Goal: Task Accomplishment & Management: Complete application form

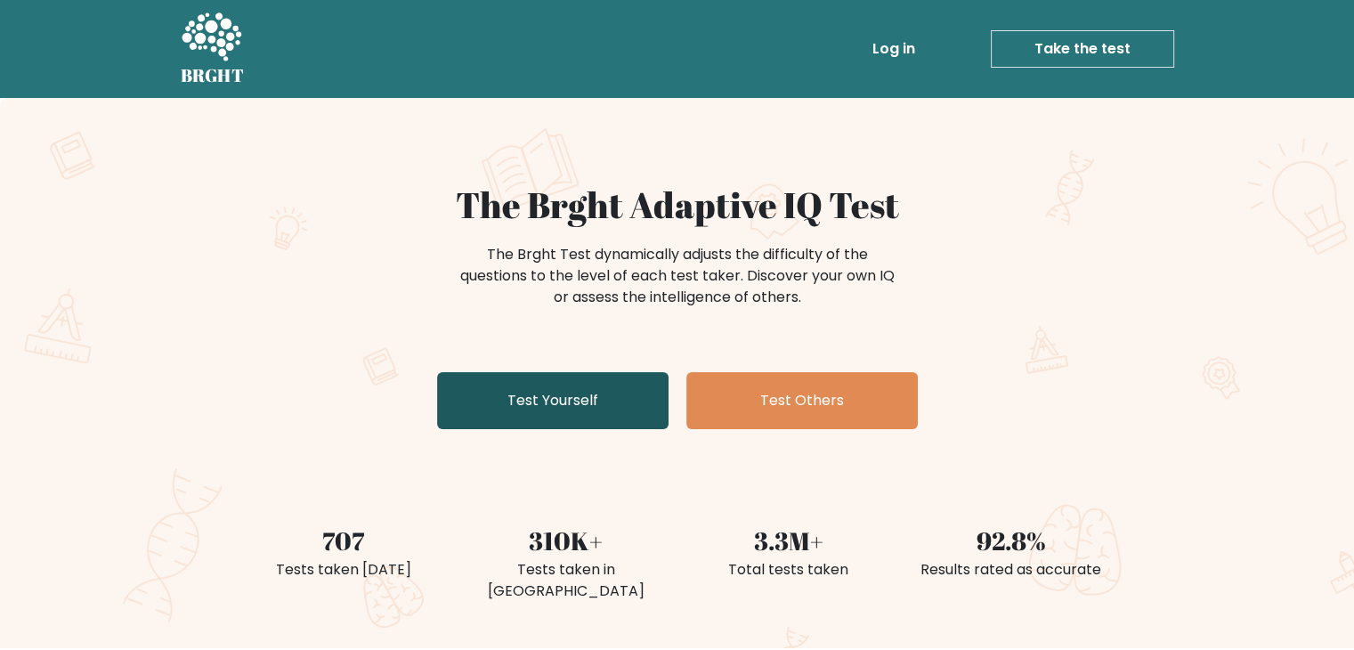
click at [578, 414] on link "Test Yourself" at bounding box center [553, 400] width 232 height 57
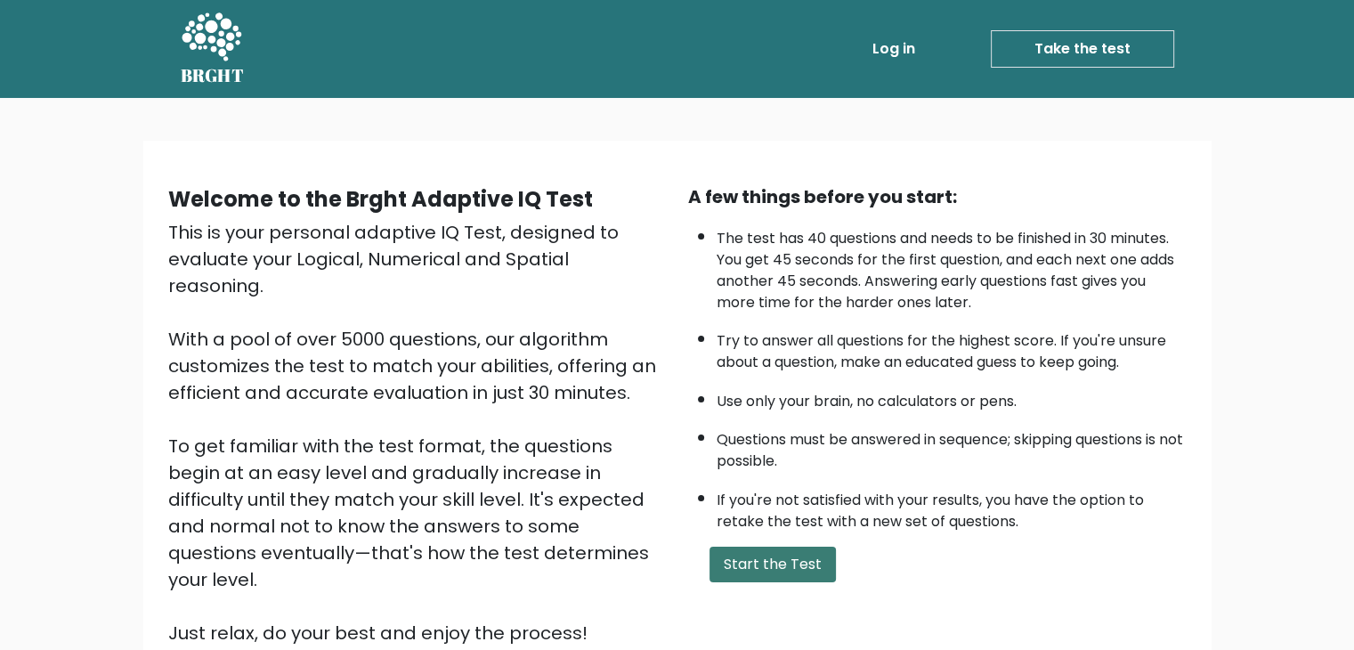
click at [776, 558] on button "Start the Test" at bounding box center [773, 565] width 126 height 36
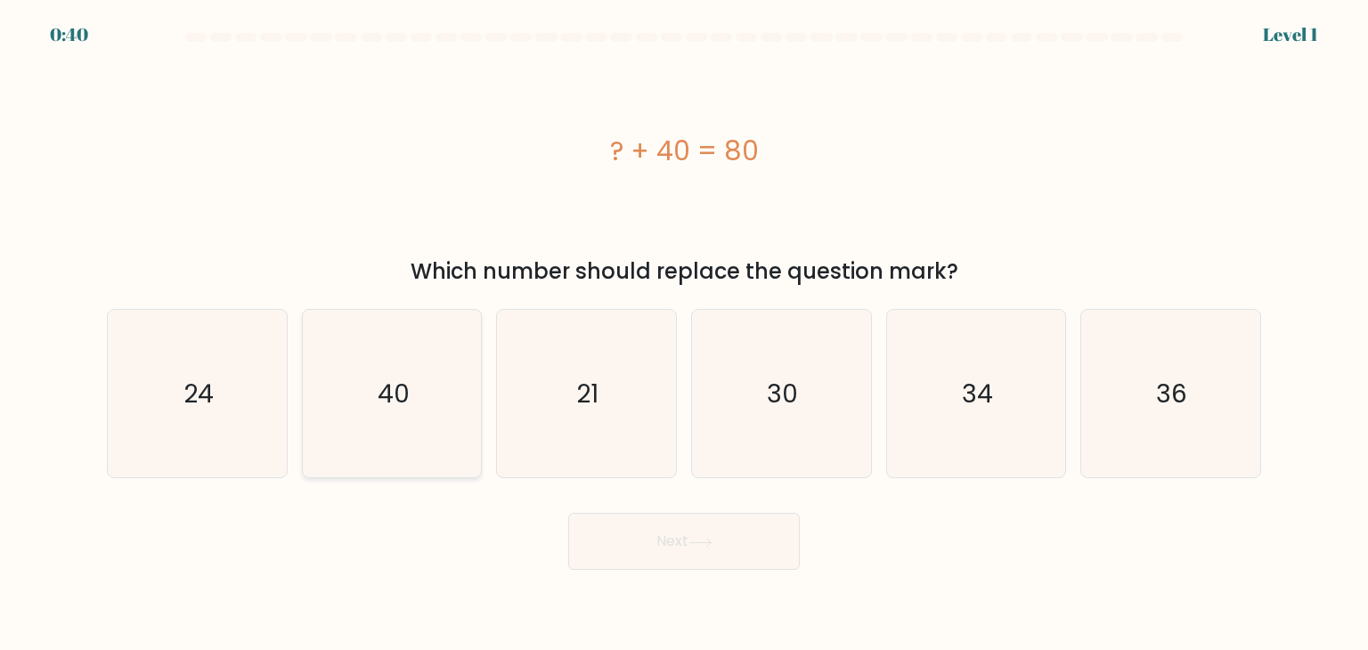
click at [449, 403] on icon "40" at bounding box center [391, 393] width 167 height 167
click at [684, 334] on input "b. 40" at bounding box center [684, 329] width 1 height 9
radio input "true"
click at [663, 535] on button "Next" at bounding box center [684, 541] width 232 height 57
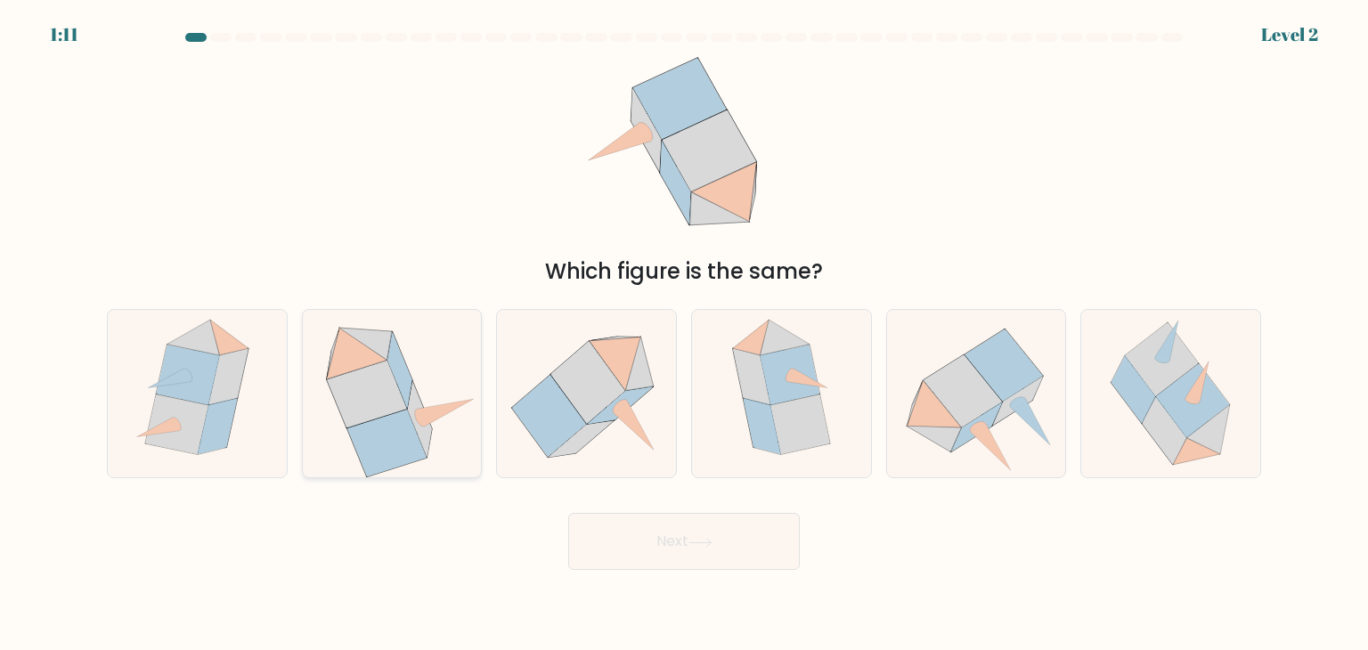
click at [444, 351] on icon at bounding box center [391, 393] width 173 height 167
click at [684, 334] on input "b." at bounding box center [684, 329] width 1 height 9
radio input "true"
click at [624, 532] on button "Next" at bounding box center [684, 541] width 232 height 57
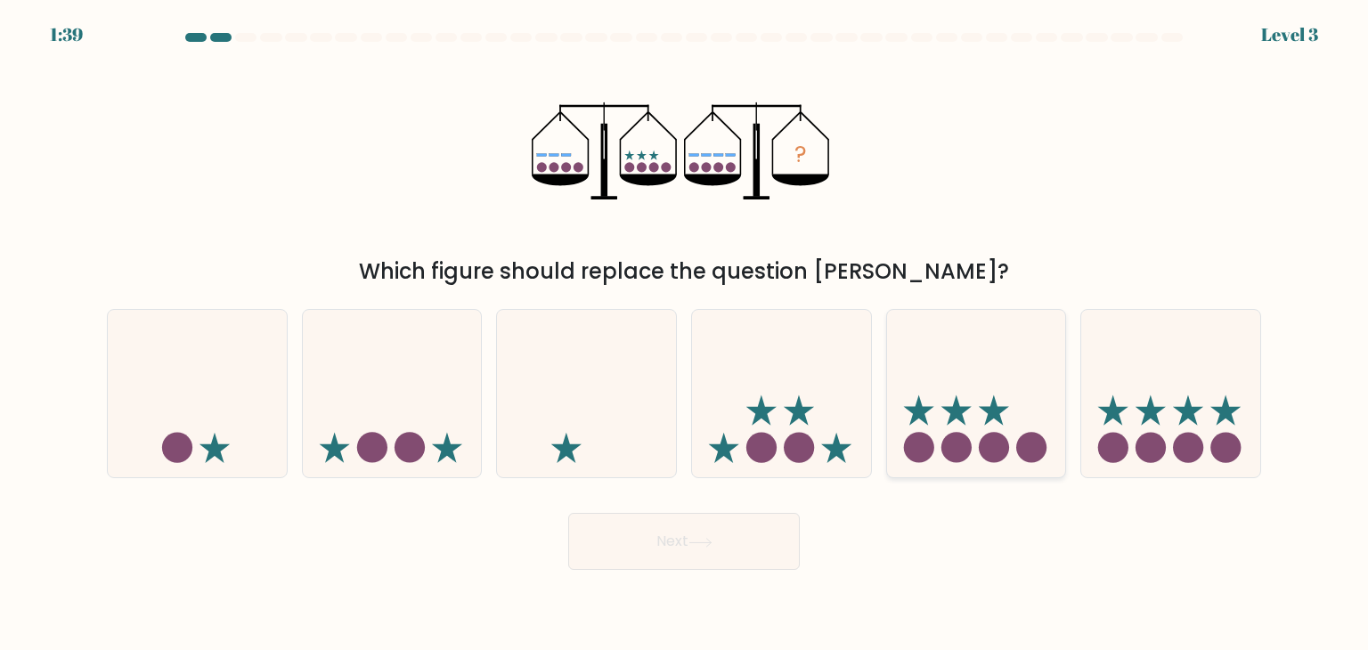
click at [1065, 385] on div at bounding box center [976, 393] width 181 height 169
click at [685, 334] on input "e." at bounding box center [684, 329] width 1 height 9
radio input "true"
click at [1140, 383] on icon at bounding box center [1170, 394] width 179 height 148
click at [685, 334] on input "f." at bounding box center [684, 329] width 1 height 9
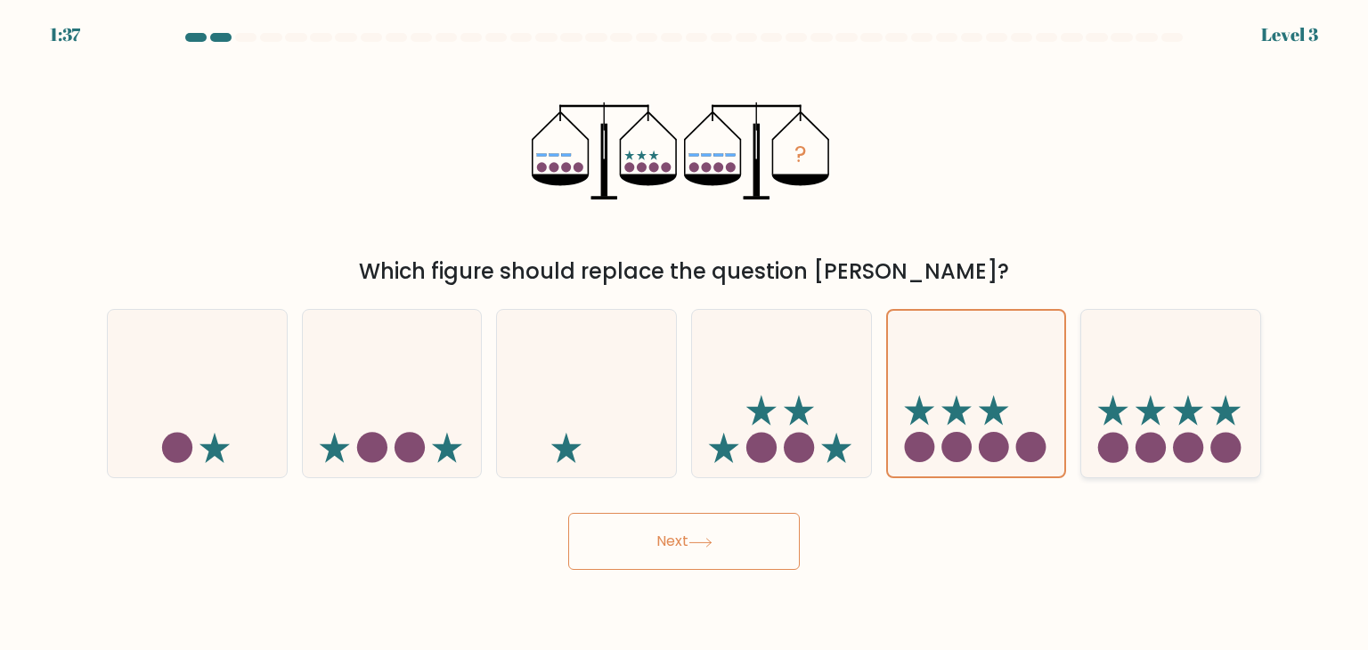
radio input "true"
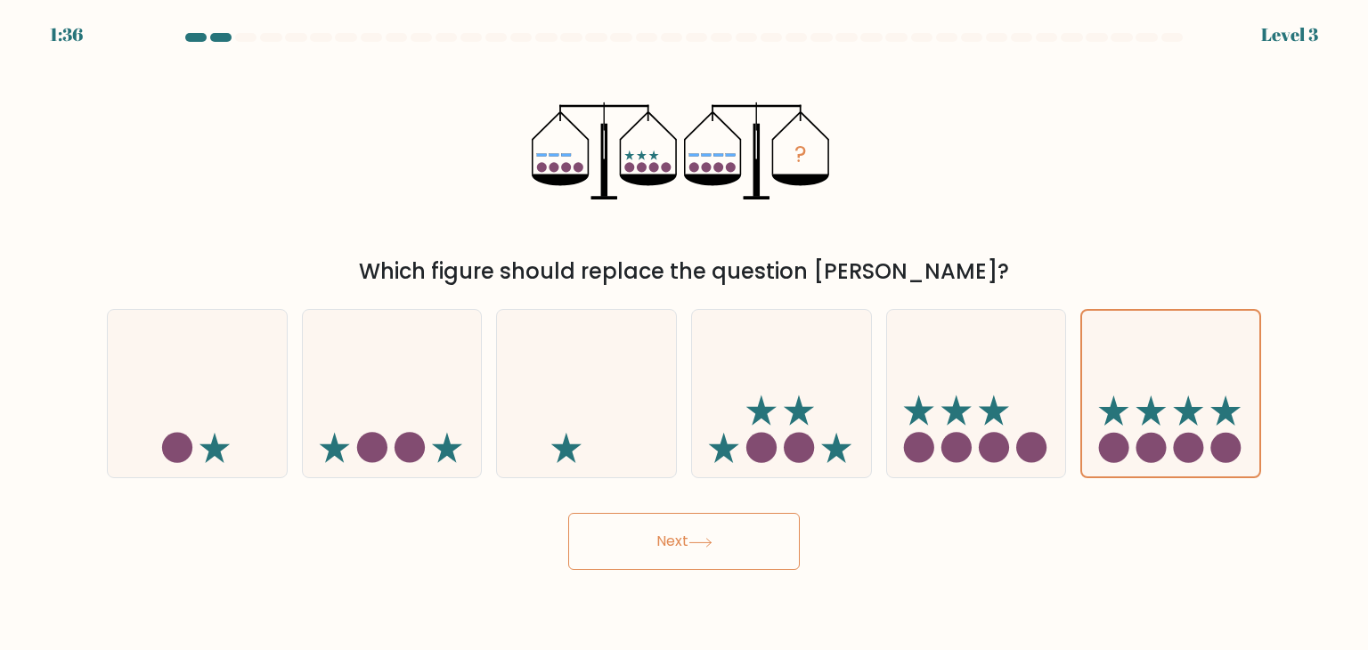
click at [738, 535] on button "Next" at bounding box center [684, 541] width 232 height 57
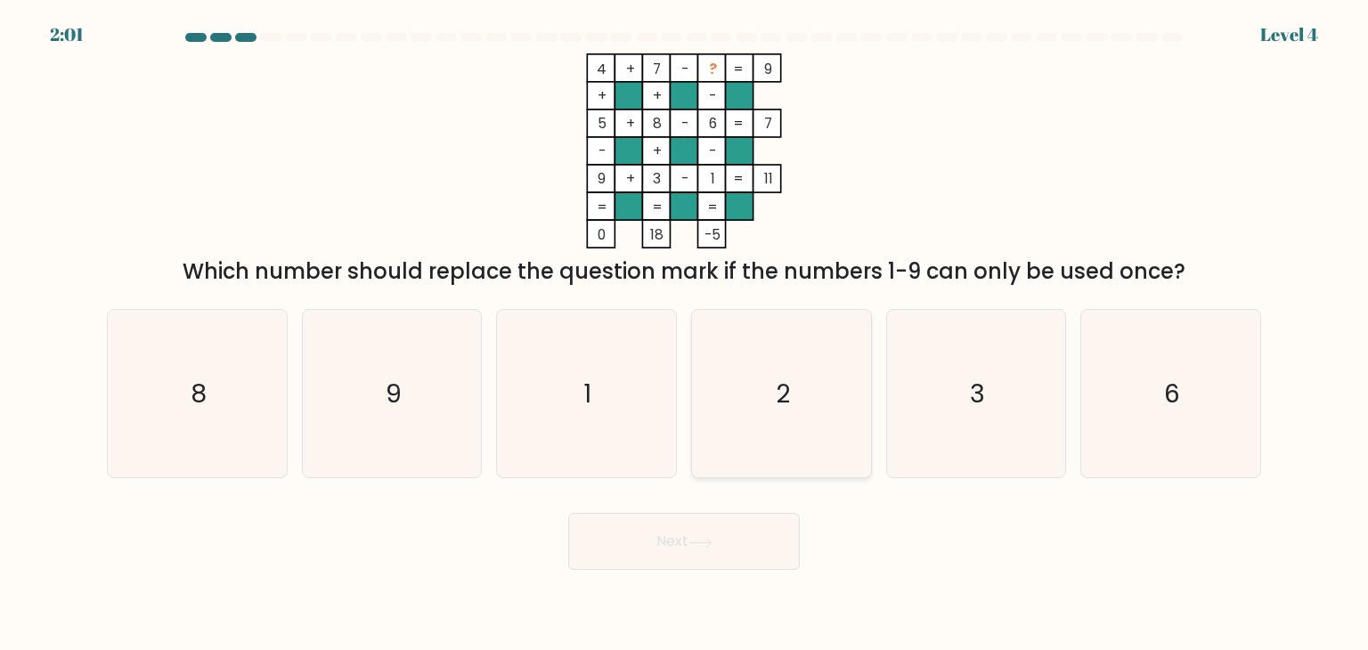
click at [824, 354] on icon "2" at bounding box center [780, 393] width 167 height 167
click at [685, 334] on input "d. 2" at bounding box center [684, 329] width 1 height 9
radio input "true"
click at [711, 524] on button "Next" at bounding box center [684, 541] width 232 height 57
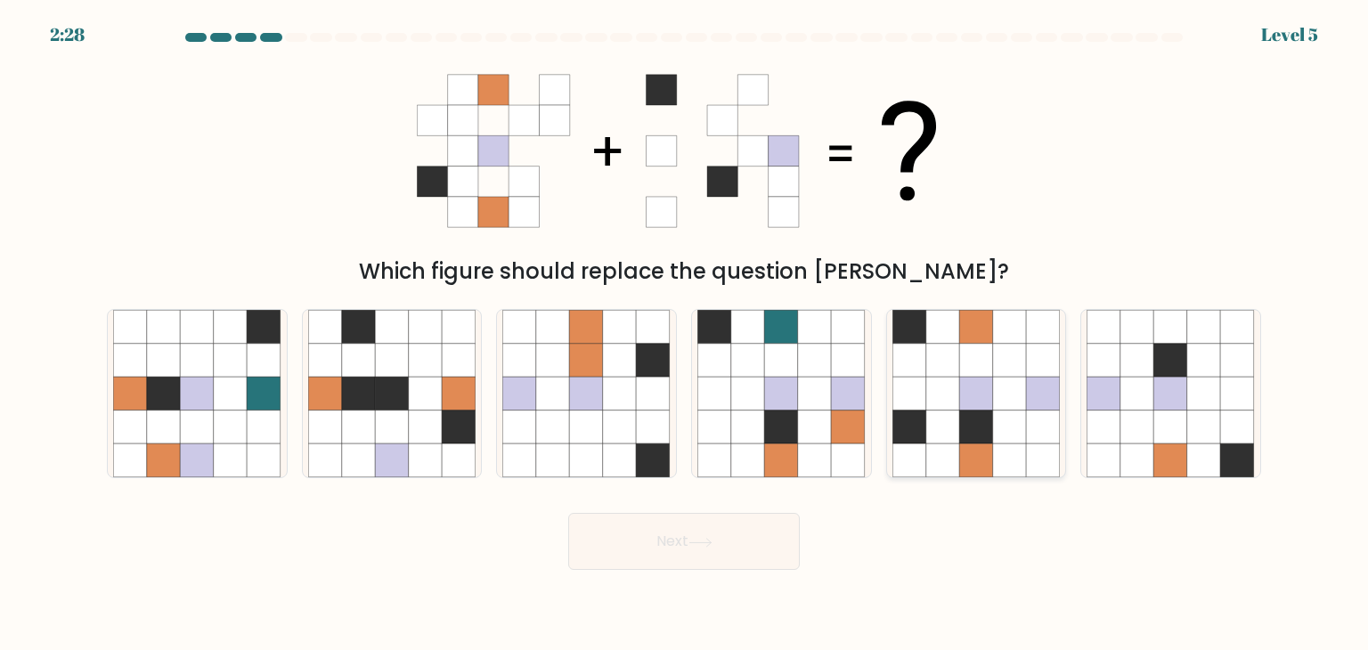
click at [923, 383] on icon at bounding box center [909, 394] width 34 height 34
click at [685, 334] on input "e." at bounding box center [684, 329] width 1 height 9
radio input "true"
click at [762, 529] on button "Next" at bounding box center [684, 541] width 232 height 57
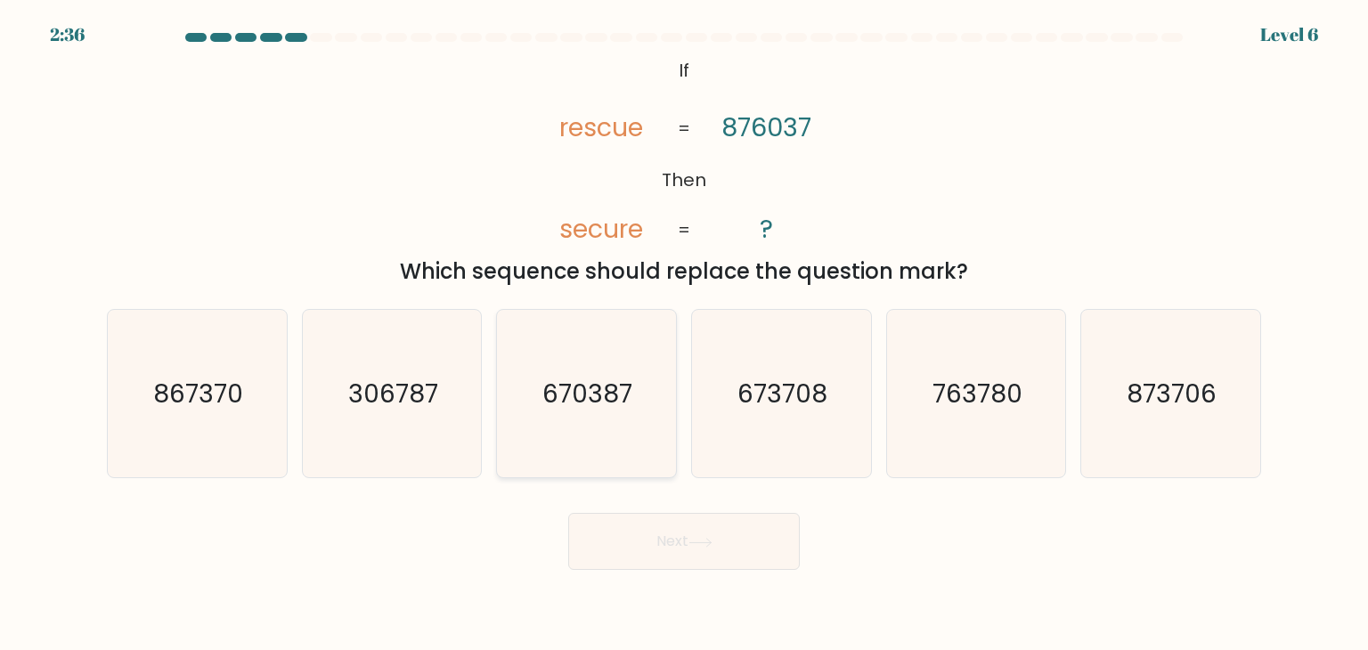
click at [578, 407] on text "670387" at bounding box center [588, 394] width 90 height 36
click at [684, 334] on input "c. 670387" at bounding box center [684, 329] width 1 height 9
radio input "true"
click at [677, 545] on button "Next" at bounding box center [684, 541] width 232 height 57
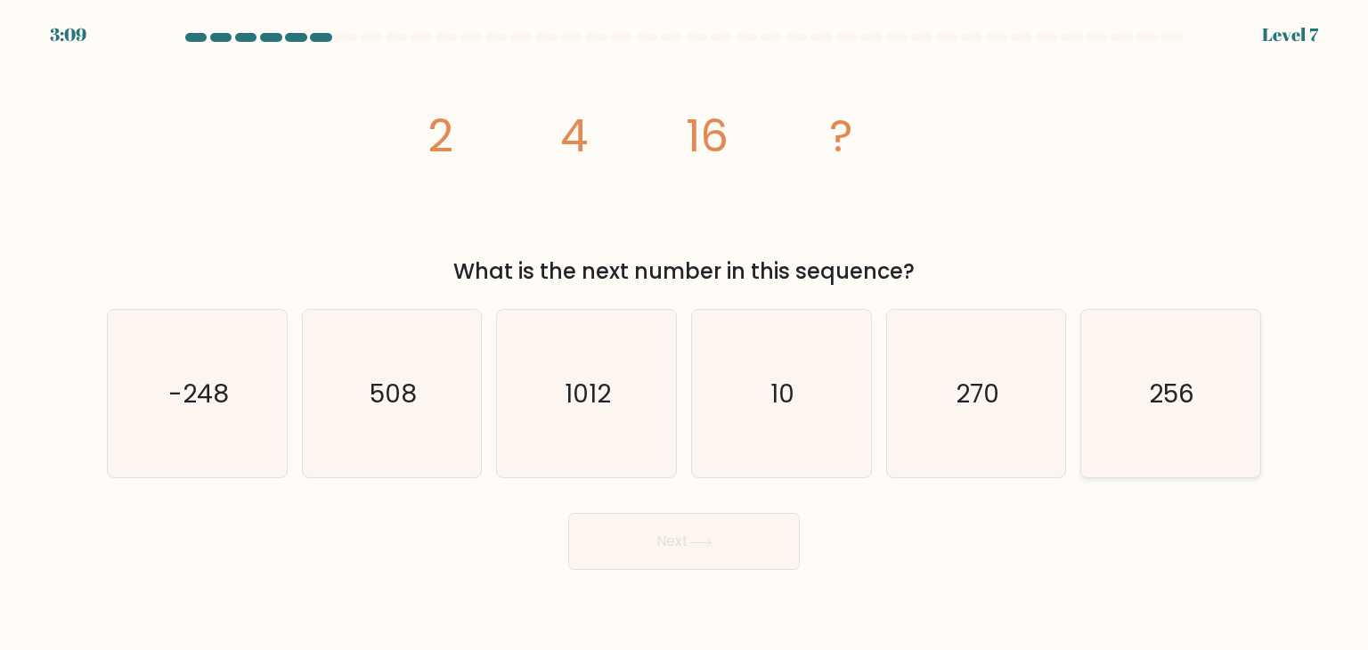
click at [1110, 350] on icon "256" at bounding box center [1169, 393] width 167 height 167
click at [685, 334] on input "f. 256" at bounding box center [684, 329] width 1 height 9
radio input "true"
click at [758, 534] on button "Next" at bounding box center [684, 541] width 232 height 57
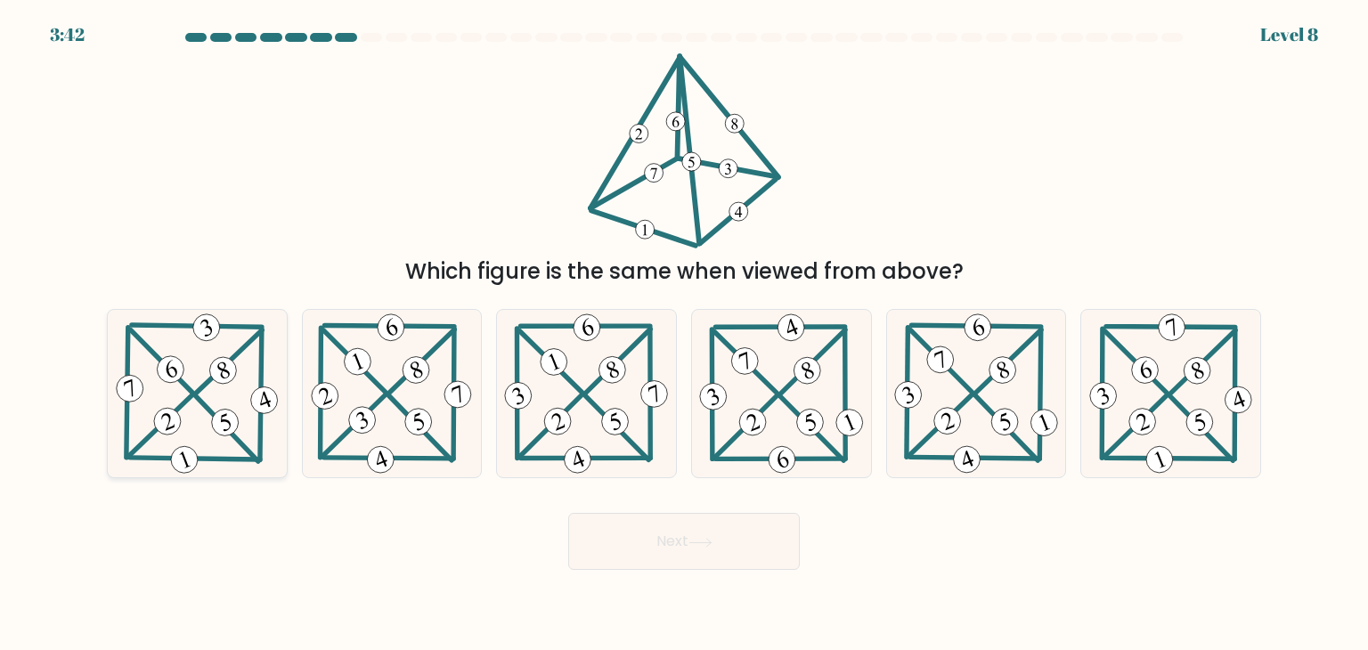
click at [240, 381] on icon at bounding box center [197, 393] width 170 height 167
click at [684, 334] on input "a." at bounding box center [684, 329] width 1 height 9
radio input "true"
click at [749, 540] on button "Next" at bounding box center [684, 541] width 232 height 57
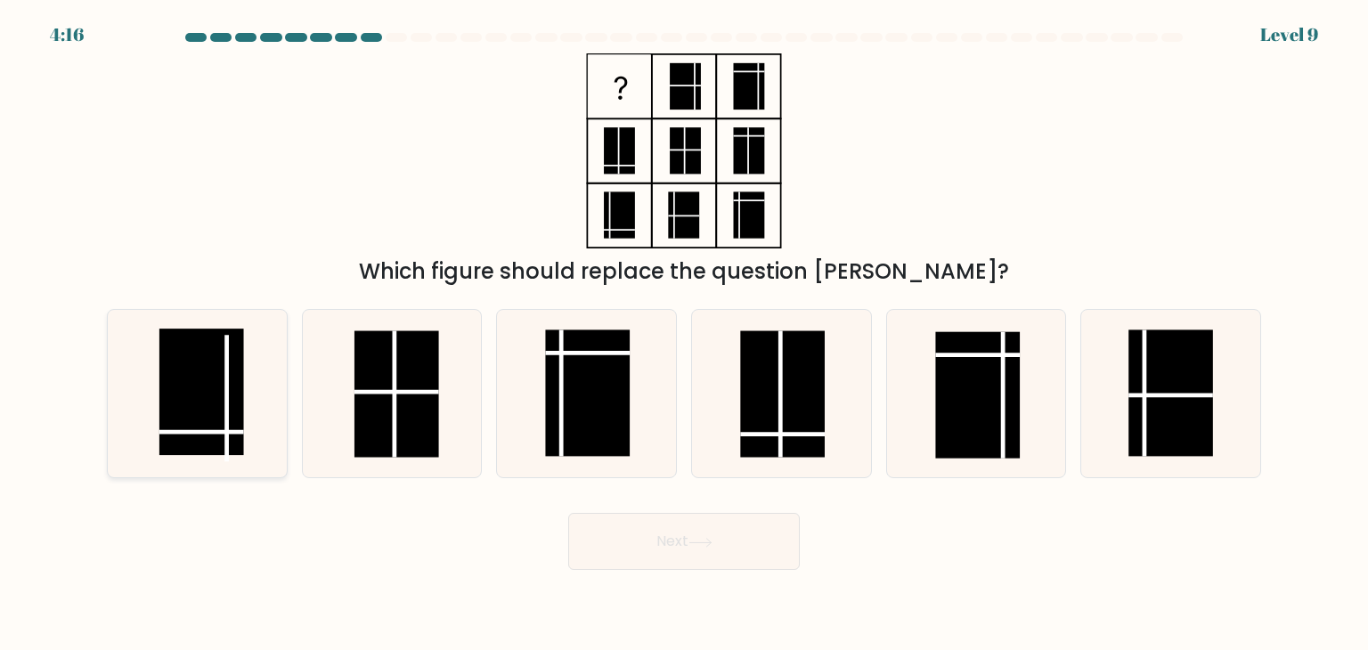
click at [234, 402] on rect at bounding box center [201, 392] width 85 height 126
click at [684, 334] on input "a." at bounding box center [684, 329] width 1 height 9
radio input "true"
click at [774, 553] on button "Next" at bounding box center [684, 541] width 232 height 57
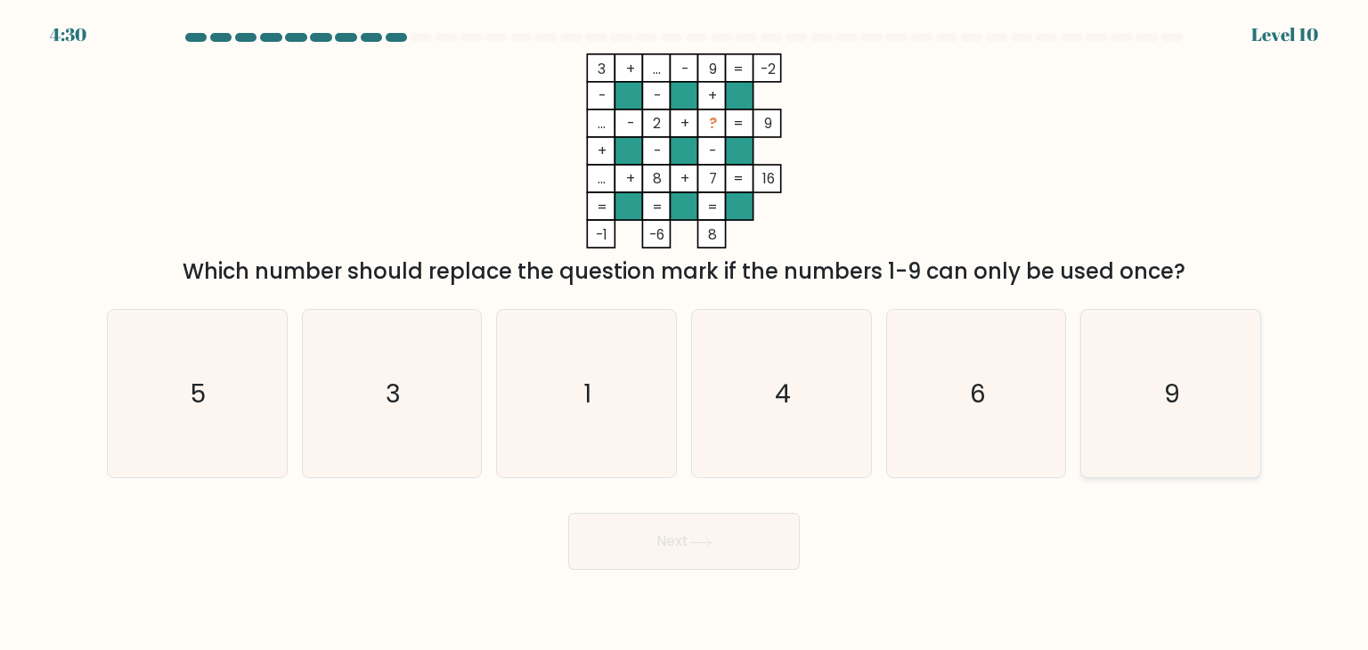
click at [1117, 389] on icon "9" at bounding box center [1169, 393] width 167 height 167
click at [685, 334] on input "f. 9" at bounding box center [684, 329] width 1 height 9
radio input "true"
click at [712, 550] on button "Next" at bounding box center [684, 541] width 232 height 57
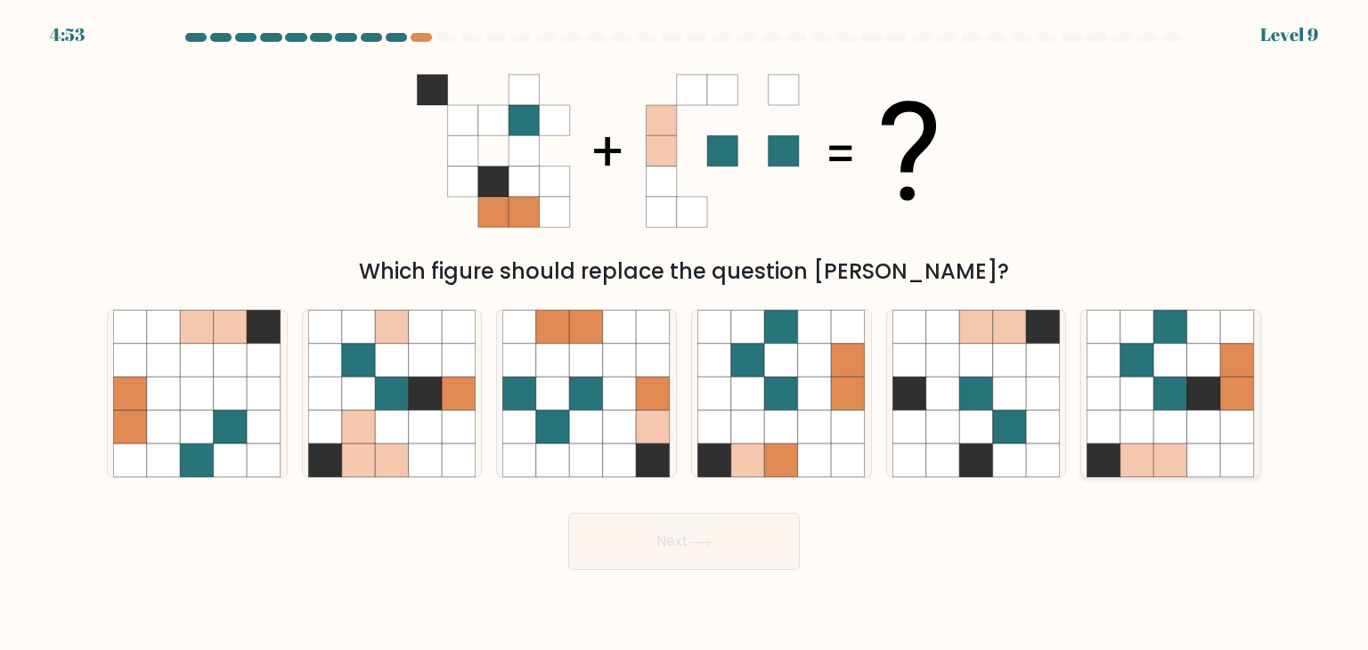
click at [1125, 400] on icon at bounding box center [1137, 394] width 34 height 34
click at [685, 334] on input "f." at bounding box center [684, 329] width 1 height 9
radio input "true"
click at [751, 527] on button "Next" at bounding box center [684, 541] width 232 height 57
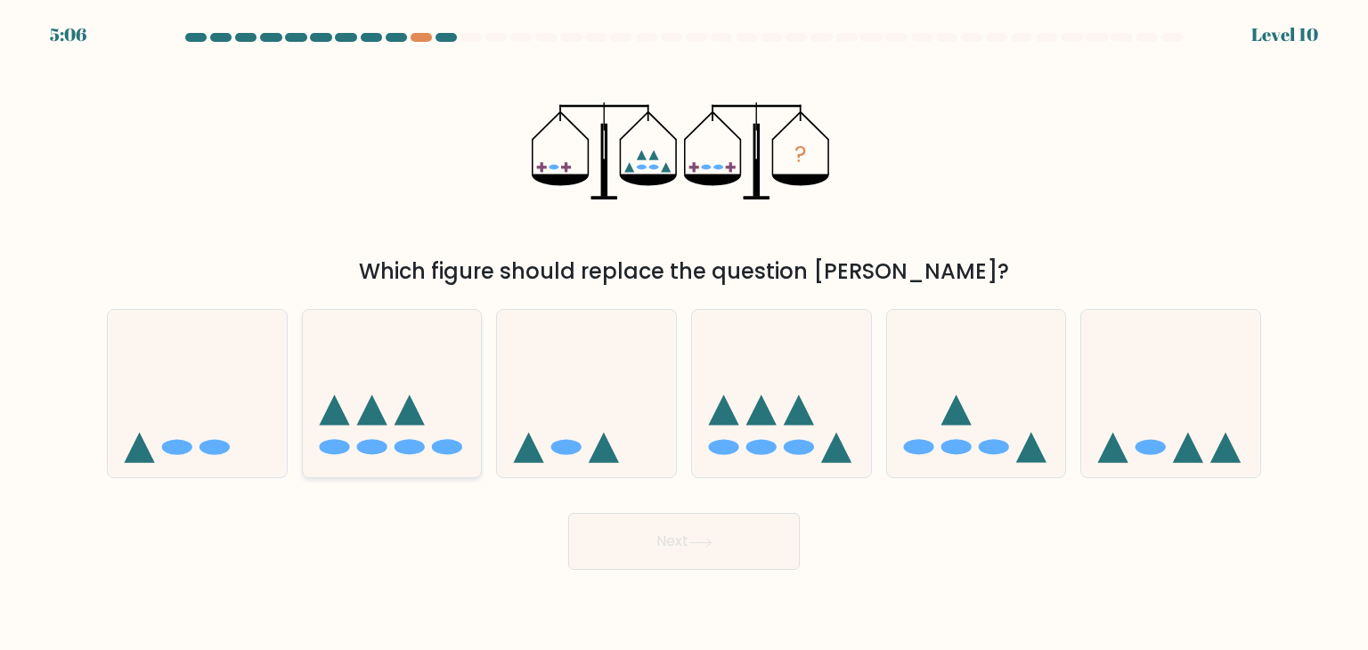
click at [450, 406] on icon at bounding box center [392, 394] width 179 height 148
click at [684, 334] on input "b." at bounding box center [684, 329] width 1 height 9
radio input "true"
click at [744, 549] on button "Next" at bounding box center [684, 541] width 232 height 57
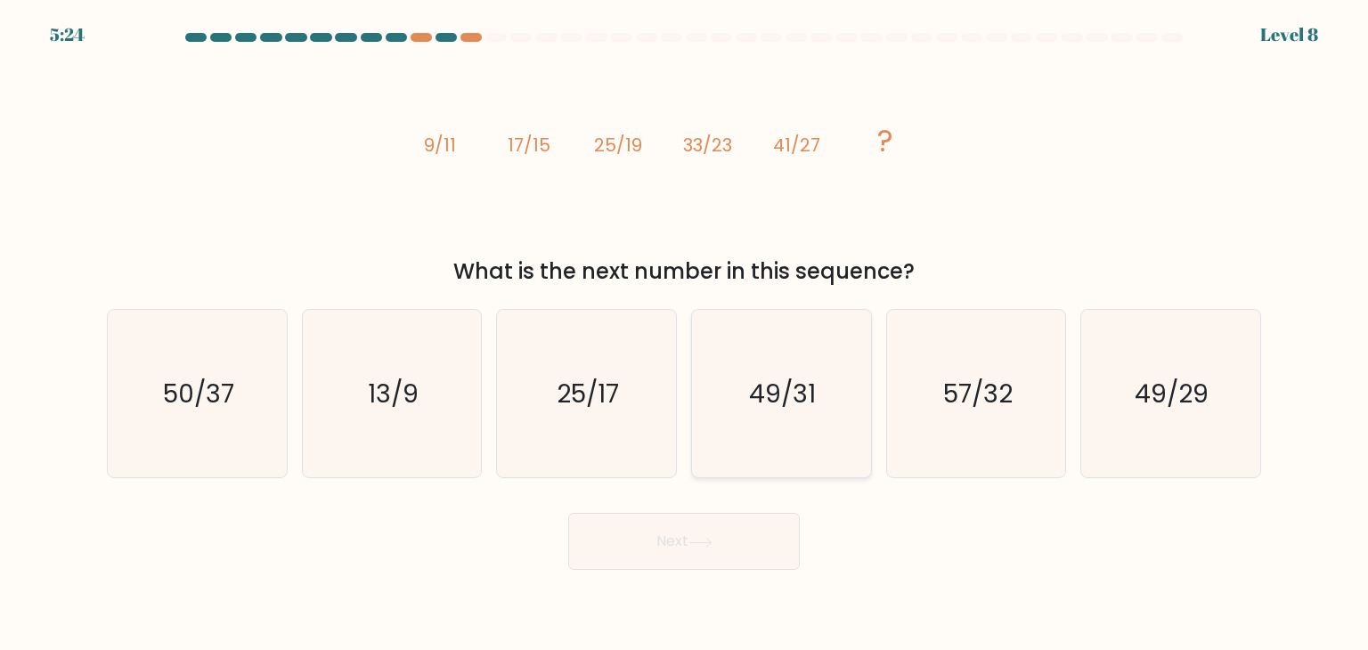
click at [776, 409] on text "49/31" at bounding box center [783, 394] width 67 height 36
click at [685, 334] on input "d. 49/31" at bounding box center [684, 329] width 1 height 9
radio input "true"
click at [1165, 423] on icon "49/29" at bounding box center [1169, 393] width 167 height 167
click at [685, 334] on input "f. 49/29" at bounding box center [684, 329] width 1 height 9
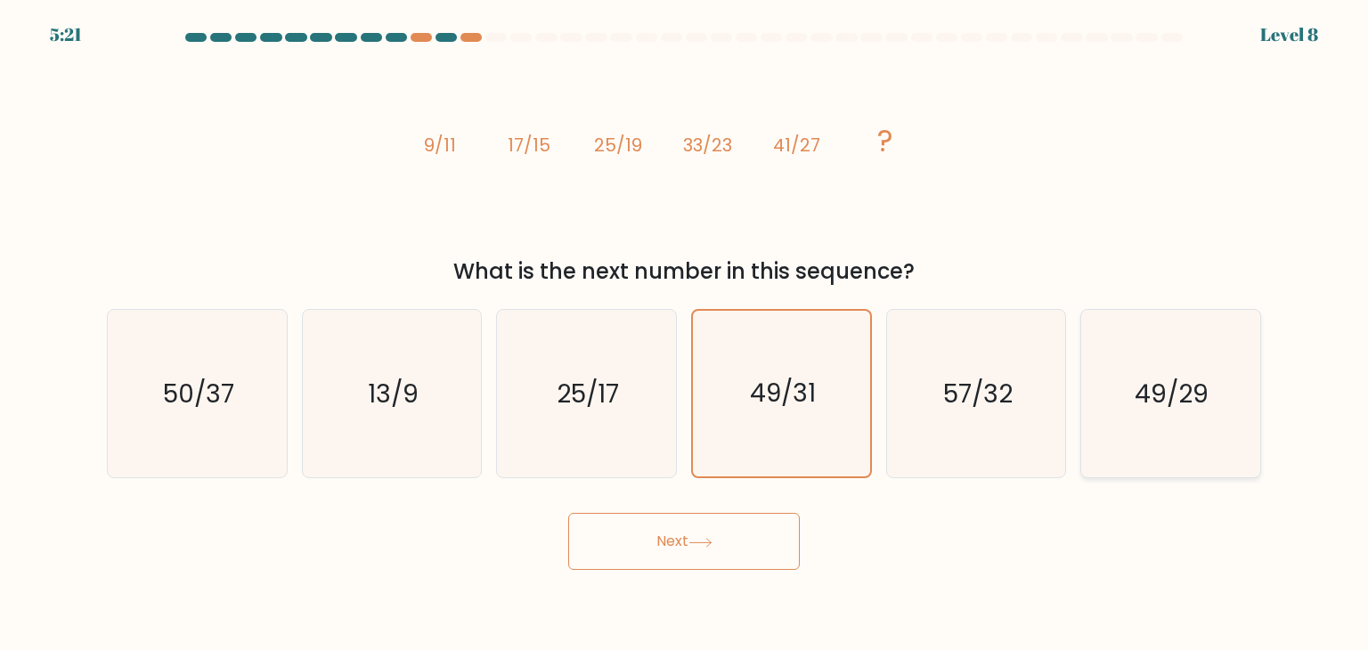
radio input "true"
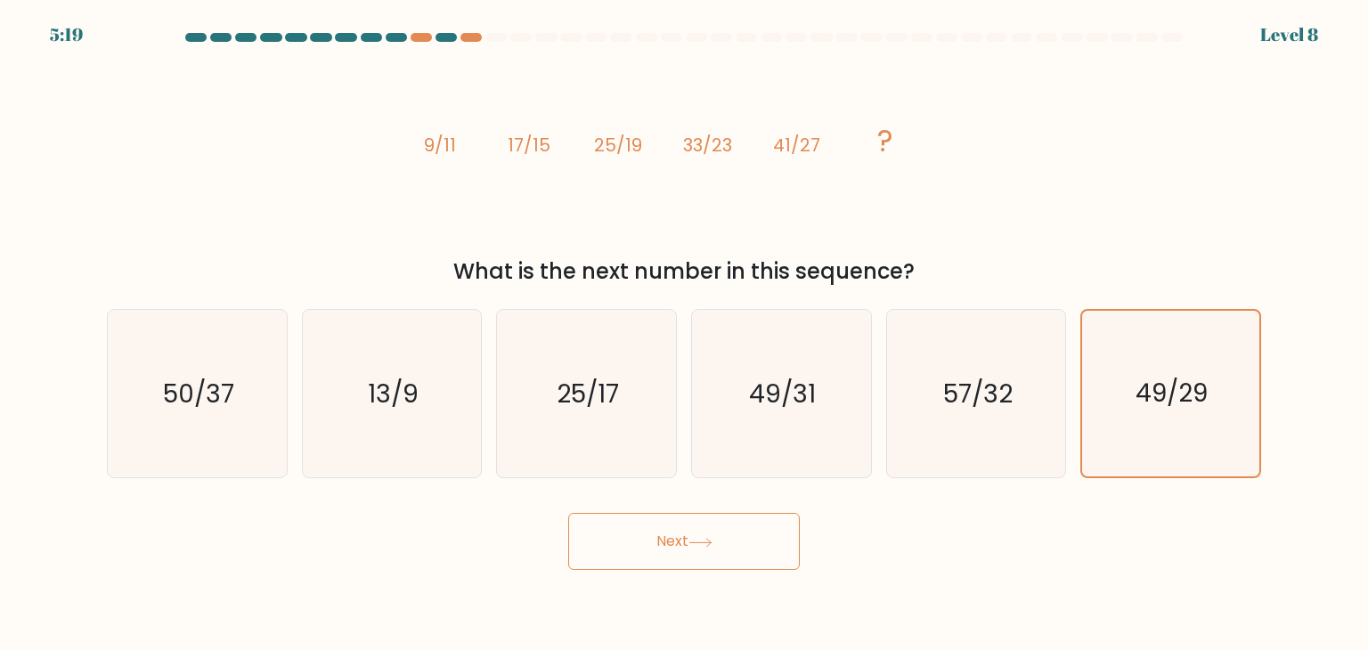
click at [709, 542] on icon at bounding box center [699, 542] width 21 height 8
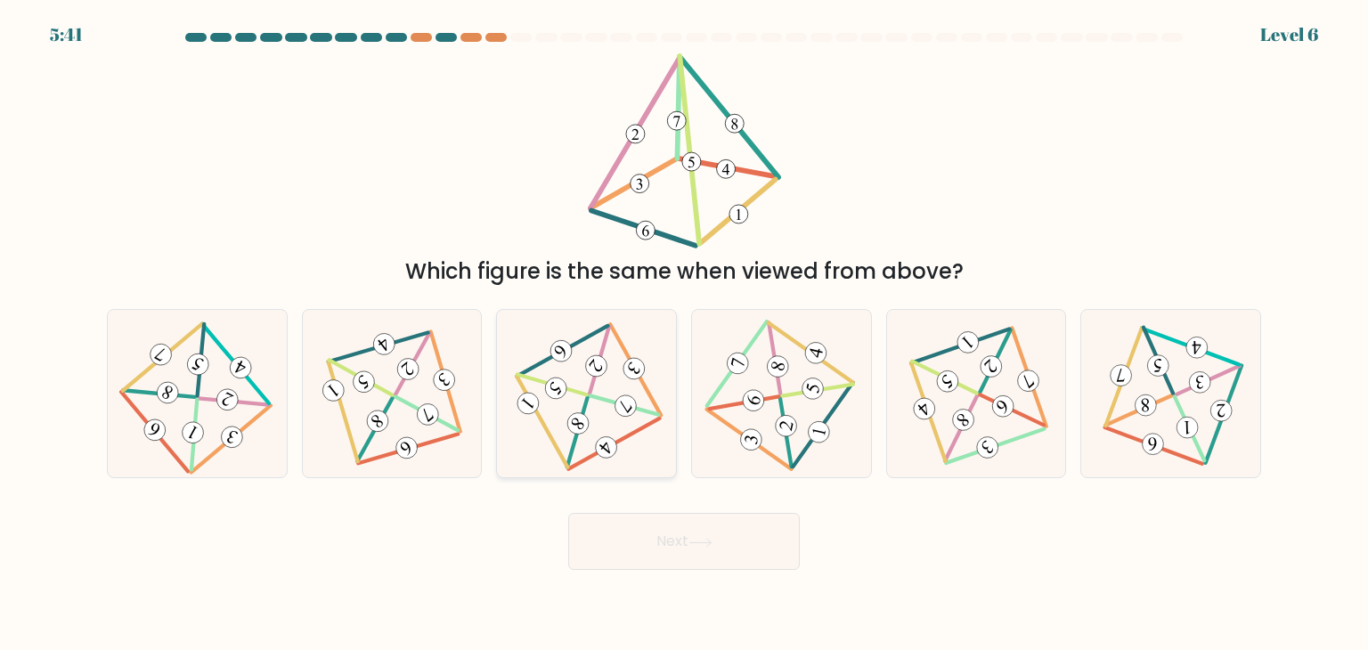
click at [570, 380] on icon at bounding box center [586, 394] width 138 height 134
click at [684, 334] on input "c." at bounding box center [684, 329] width 1 height 9
radio input "true"
click at [676, 536] on button "Next" at bounding box center [684, 541] width 232 height 57
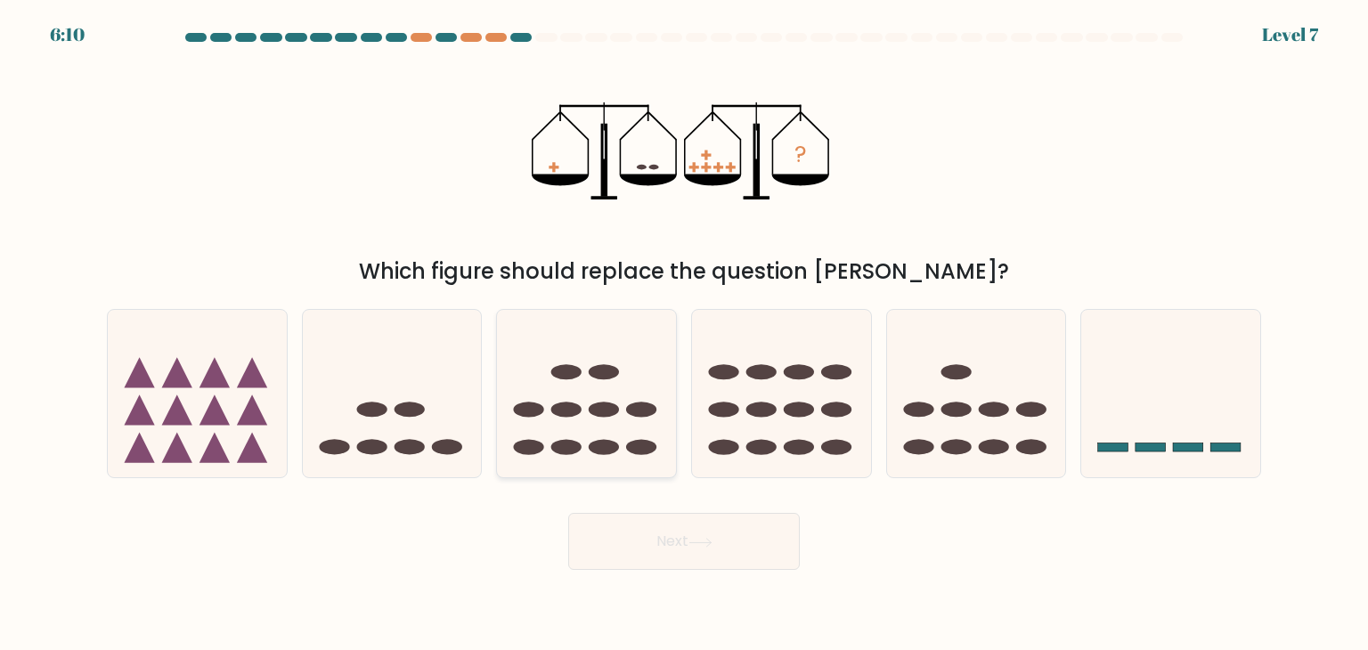
click at [559, 428] on icon at bounding box center [586, 394] width 179 height 148
click at [684, 334] on input "c." at bounding box center [684, 329] width 1 height 9
radio input "true"
click at [655, 533] on button "Next" at bounding box center [684, 541] width 232 height 57
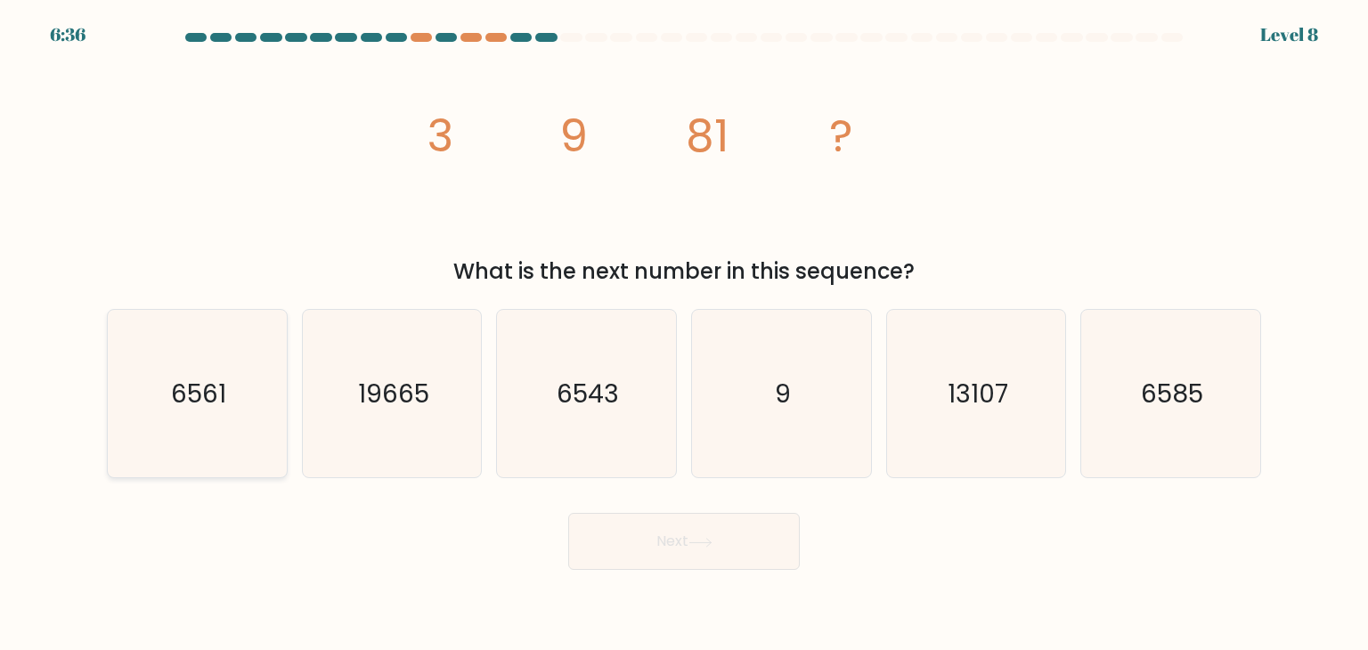
click at [272, 400] on icon "6561" at bounding box center [196, 393] width 167 height 167
click at [684, 334] on input "a. 6561" at bounding box center [684, 329] width 1 height 9
radio input "true"
click at [676, 539] on button "Next" at bounding box center [684, 541] width 232 height 57
